Goal: Information Seeking & Learning: Learn about a topic

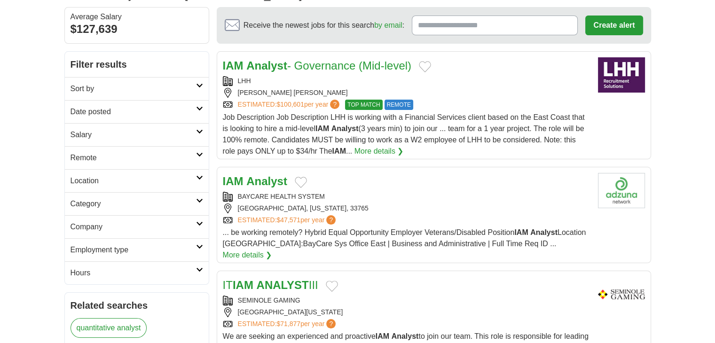
scroll to position [82, 0]
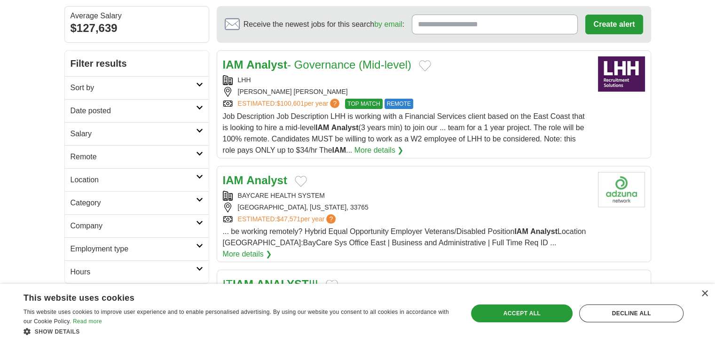
click at [173, 200] on h2 "Category" at bounding box center [134, 202] width 126 height 11
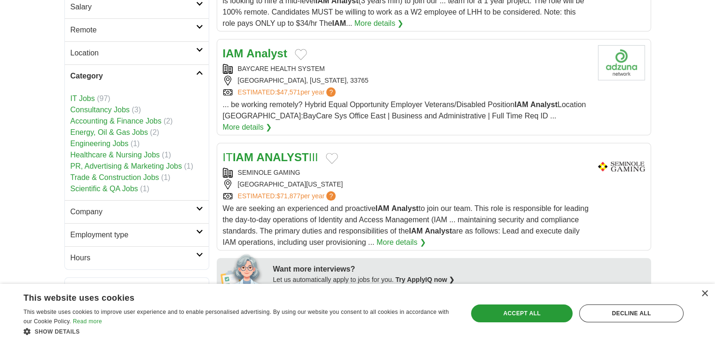
scroll to position [171, 0]
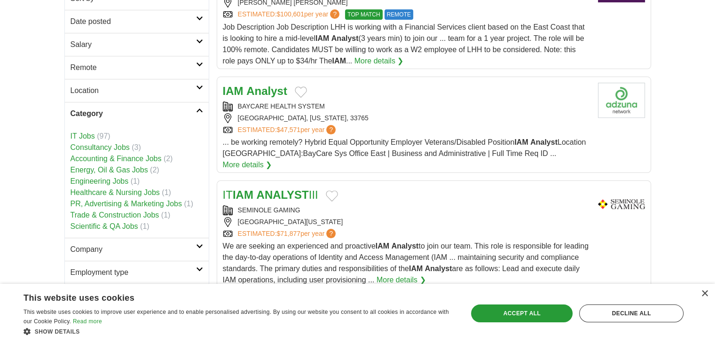
click at [189, 110] on h2 "Category" at bounding box center [134, 113] width 126 height 11
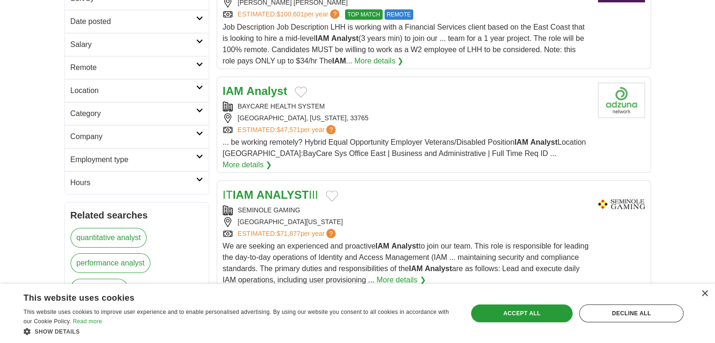
click at [200, 157] on icon at bounding box center [199, 156] width 7 height 5
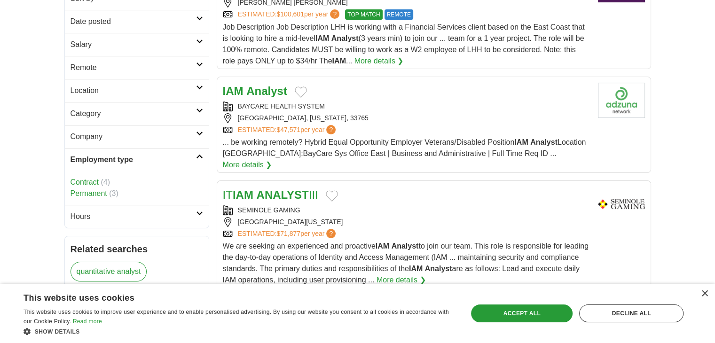
click at [88, 178] on link "Contract" at bounding box center [85, 182] width 28 height 8
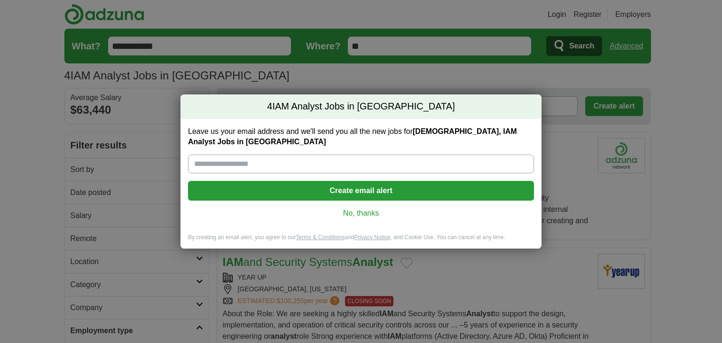
click at [376, 209] on link "No, thanks" at bounding box center [361, 213] width 331 height 10
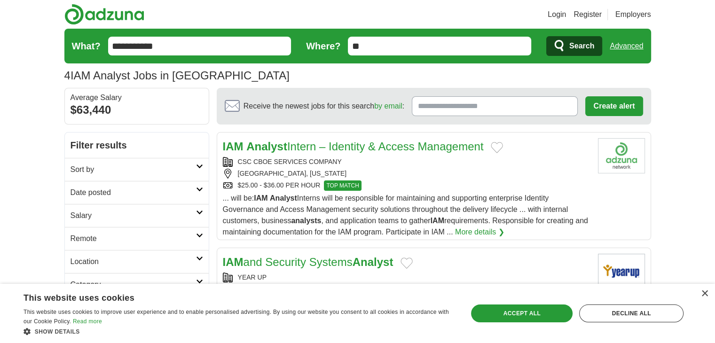
click at [498, 144] on button "Add to favorite jobs" at bounding box center [497, 147] width 12 height 11
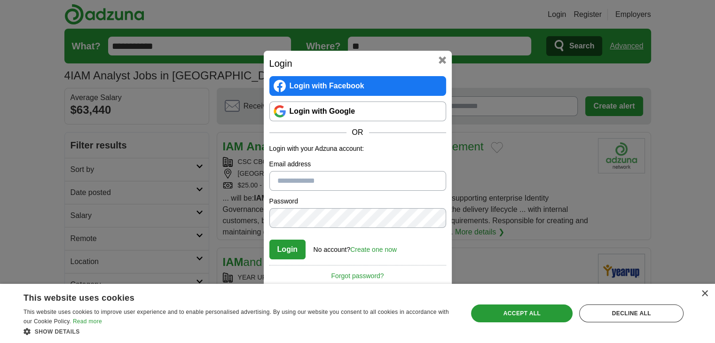
click at [446, 57] on div "Login Login with Facebook Login with Google OR Login with your Adzuna account: …" at bounding box center [358, 172] width 188 height 242
click at [444, 57] on button at bounding box center [443, 60] width 8 height 8
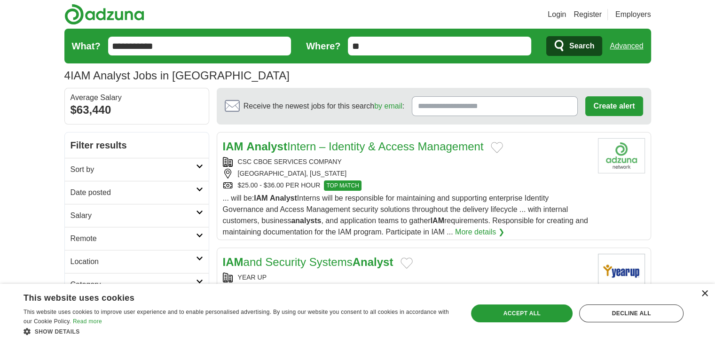
click at [706, 293] on div "×" at bounding box center [704, 294] width 7 height 7
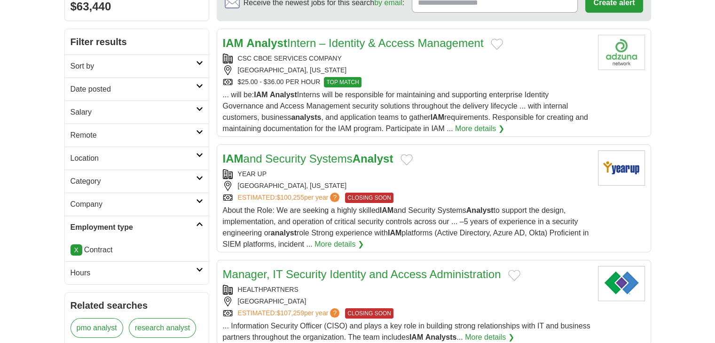
scroll to position [105, 0]
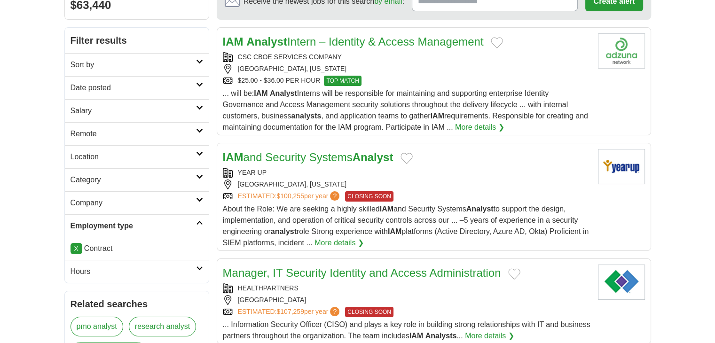
click at [413, 157] on button "Add to favorite jobs" at bounding box center [407, 158] width 12 height 11
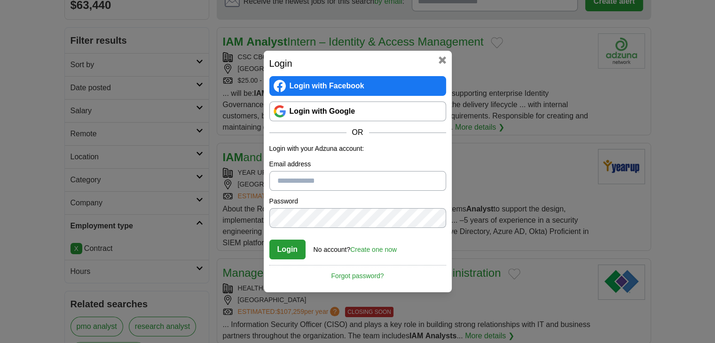
click at [442, 62] on button at bounding box center [443, 60] width 8 height 8
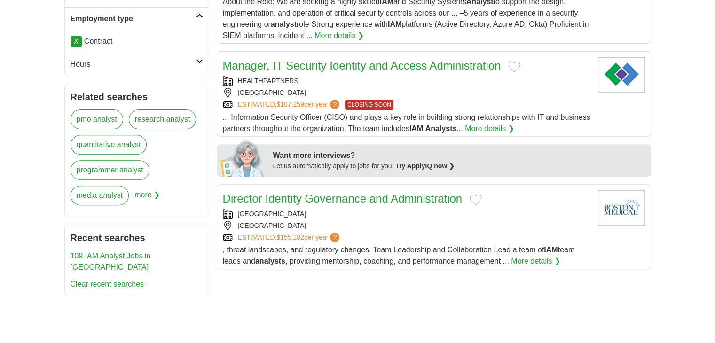
scroll to position [295, 0]
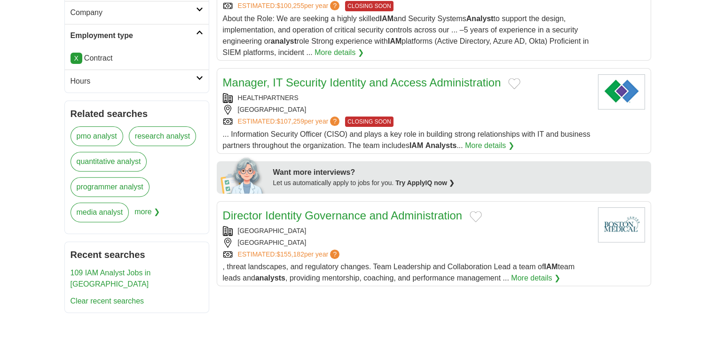
click at [361, 85] on link "Manager, IT Security Identity and Access Administration" at bounding box center [362, 82] width 278 height 13
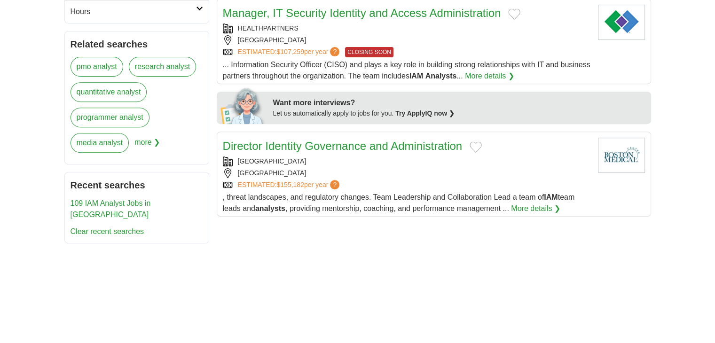
scroll to position [408, 0]
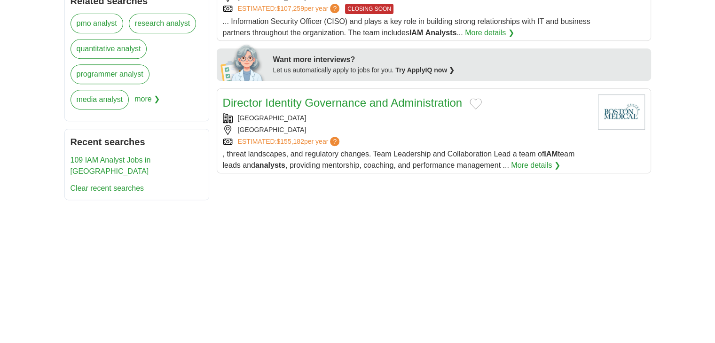
click at [266, 99] on link "Director Identity Governance and Administration" at bounding box center [343, 102] width 240 height 13
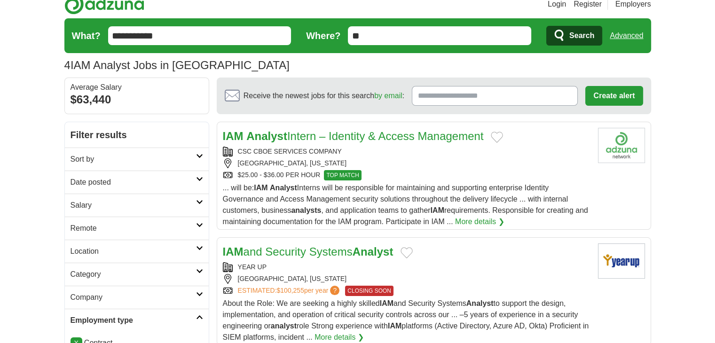
scroll to position [0, 0]
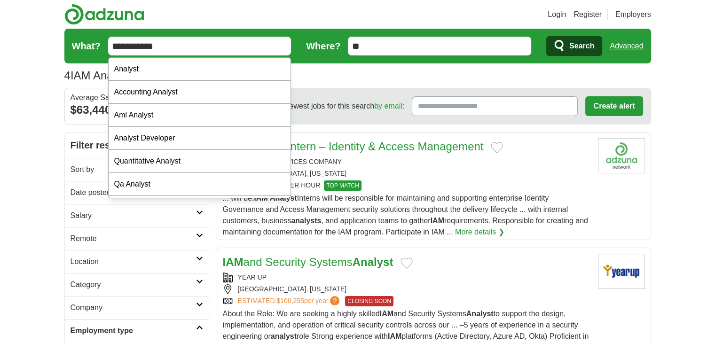
drag, startPoint x: 171, startPoint y: 44, endPoint x: 129, endPoint y: 44, distance: 42.3
click at [129, 44] on input "**********" at bounding box center [199, 46] width 183 height 19
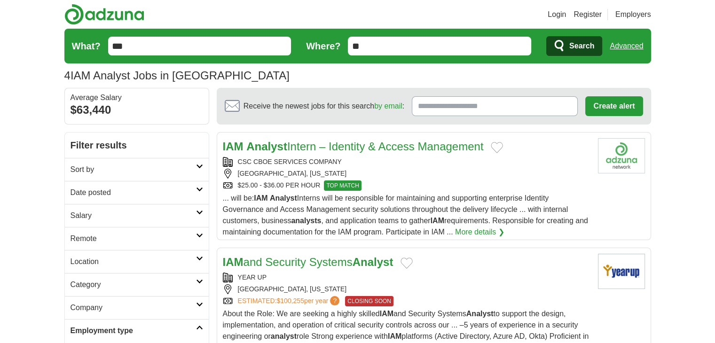
type input "***"
click at [546, 36] on button "Search" at bounding box center [574, 46] width 56 height 20
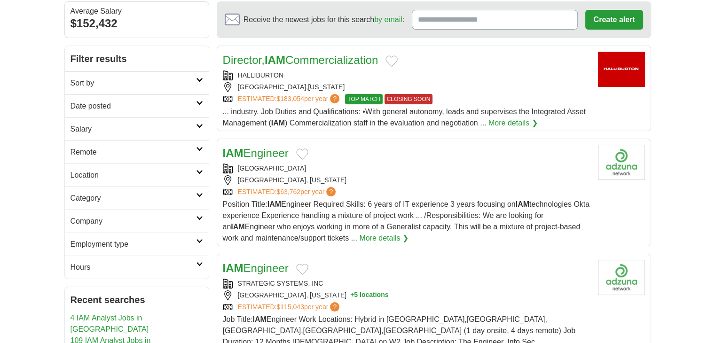
scroll to position [92, 0]
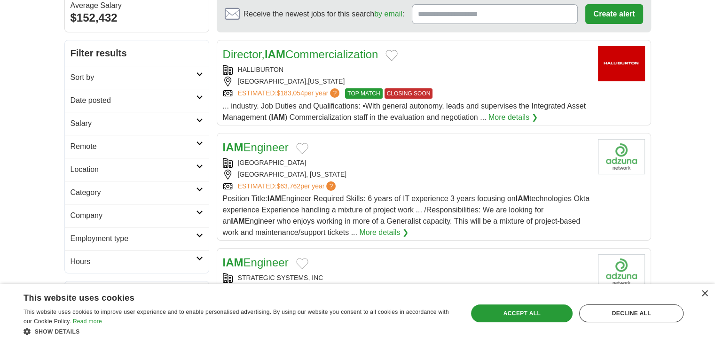
click at [248, 147] on link "IAM Engineer" at bounding box center [256, 147] width 66 height 13
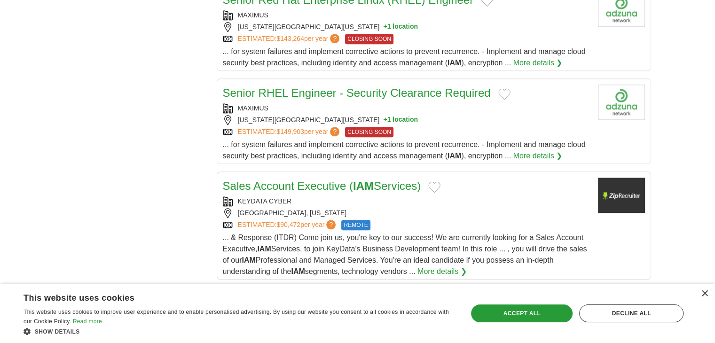
scroll to position [1008, 0]
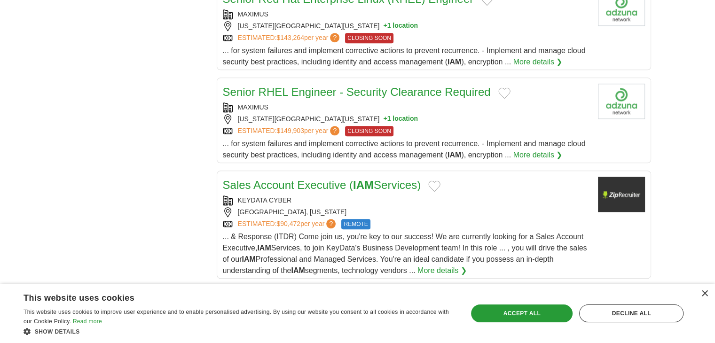
click at [312, 179] on link "Sales Account Executive ( IAM Services)" at bounding box center [322, 185] width 198 height 13
